Goal: Task Accomplishment & Management: Manage account settings

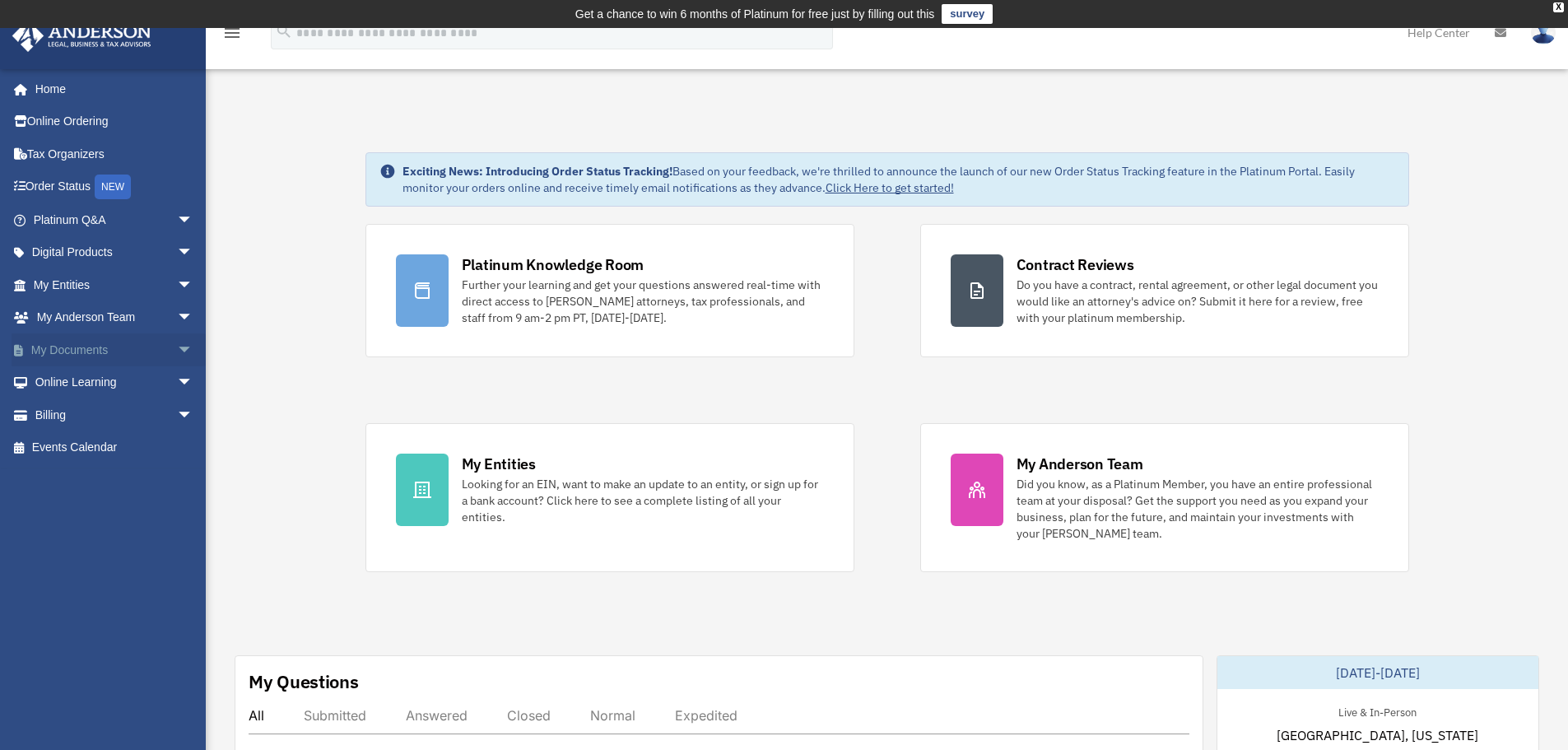
click at [177, 346] on span "arrow_drop_down" at bounding box center [193, 350] width 33 height 34
click at [70, 381] on link "Box" at bounding box center [120, 382] width 195 height 33
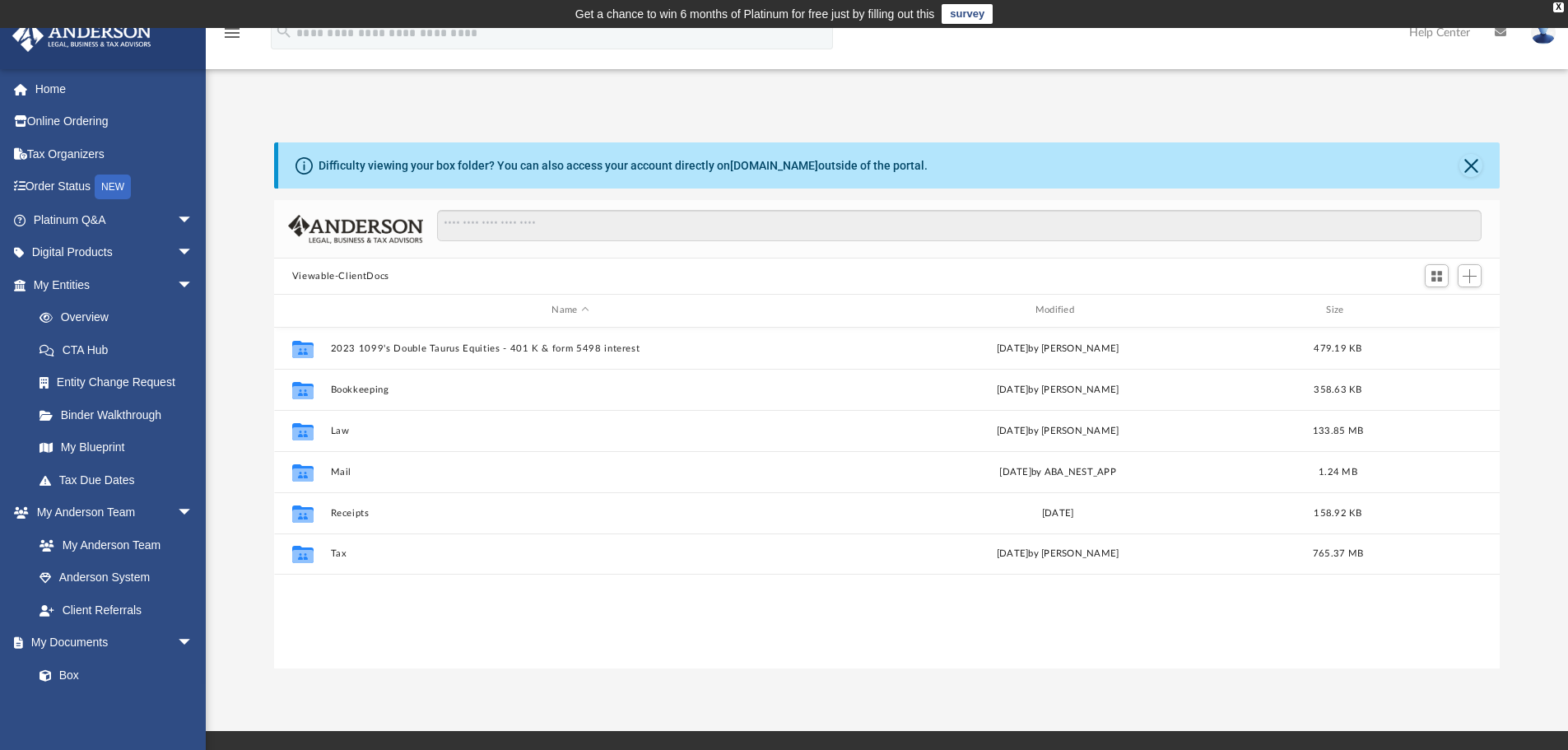
scroll to position [363, 1214]
click at [1539, 39] on img at bounding box center [1543, 33] width 24 height 24
click at [1215, 138] on link "Logout" at bounding box center [1297, 144] width 165 height 34
